Goal: Task Accomplishment & Management: Use online tool/utility

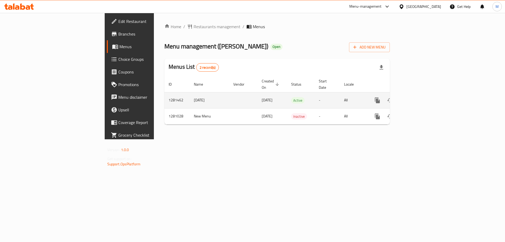
click at [417, 98] on icon "enhanced table" at bounding box center [415, 100] width 5 height 5
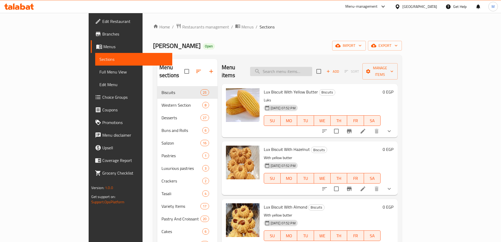
click at [307, 67] on input "search" at bounding box center [281, 71] width 62 height 9
paste input "ميني باتية جبنة و زيتون"
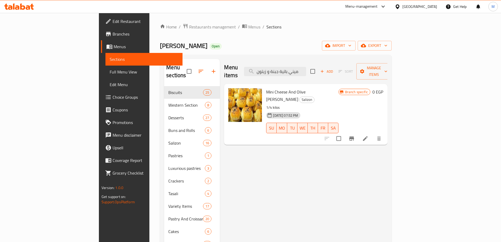
type input "ميني باتية جبنة و زيتون"
click at [367, 136] on icon at bounding box center [365, 138] width 5 height 5
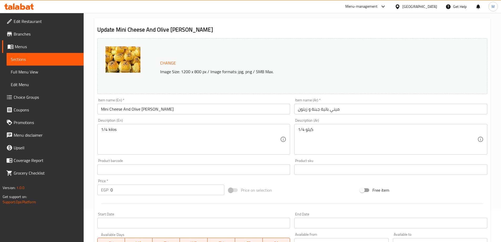
scroll to position [32, 0]
click at [32, 94] on span "Choice Groups" at bounding box center [47, 97] width 66 height 6
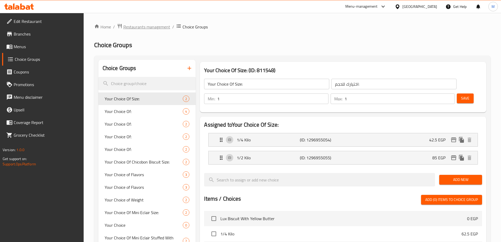
click at [148, 24] on span "Restaurants management" at bounding box center [146, 27] width 47 height 6
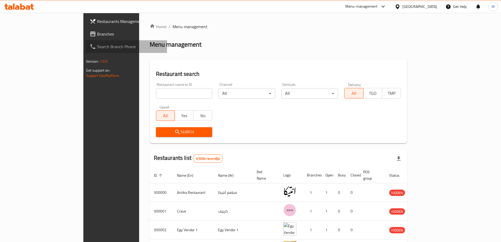
click at [97, 49] on span "Search Branch Phone" at bounding box center [130, 46] width 66 height 6
